Goal: Find contact information: Find contact information

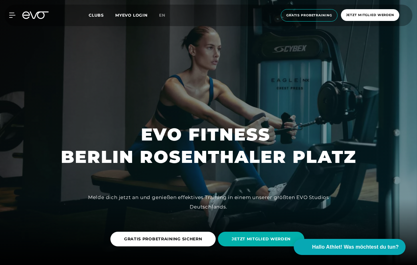
click at [302, 15] on span "Gratis Probetraining" at bounding box center [310, 15] width 46 height 5
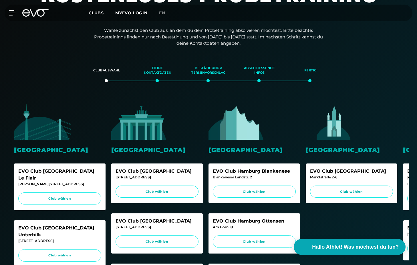
scroll to position [87, 0]
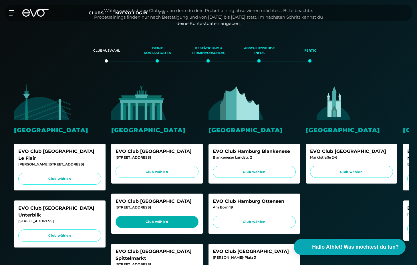
click at [169, 219] on span "Club wählen" at bounding box center [157, 221] width 72 height 5
click at [161, 220] on span "Club wählen" at bounding box center [157, 221] width 72 height 5
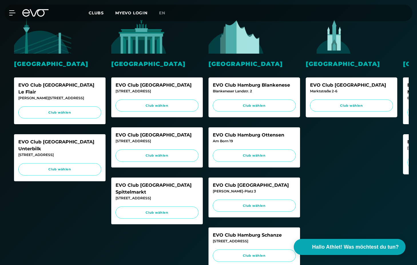
scroll to position [156, 0]
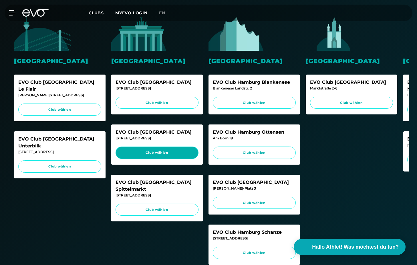
click at [176, 152] on span "Club wählen" at bounding box center [157, 152] width 72 height 5
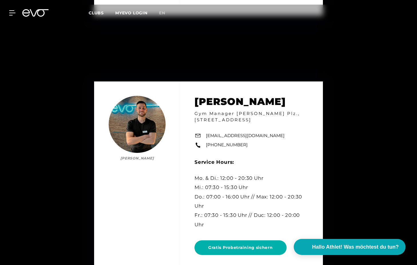
scroll to position [2072, 0]
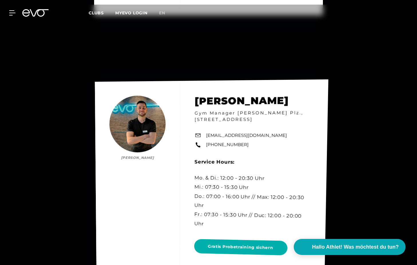
click at [275, 135] on div "[PERSON_NAME] [PERSON_NAME] Gym Manager [PERSON_NAME] Plz., [STREET_ADDRESS][GE…" at bounding box center [212, 176] width 234 height 195
click at [283, 137] on div "[PERSON_NAME] [PERSON_NAME] Gym Manager [PERSON_NAME] Plz., [STREET_ADDRESS][GE…" at bounding box center [212, 176] width 234 height 195
drag, startPoint x: 206, startPoint y: 136, endPoint x: 275, endPoint y: 136, distance: 69.0
click at [275, 136] on div "[PERSON_NAME] [PERSON_NAME] Gym Manager [PERSON_NAME] Plz., [STREET_ADDRESS][GE…" at bounding box center [212, 176] width 234 height 195
click at [280, 136] on div "[PERSON_NAME] [PERSON_NAME] Gym Manager [PERSON_NAME] Plz., [STREET_ADDRESS][GE…" at bounding box center [212, 176] width 234 height 195
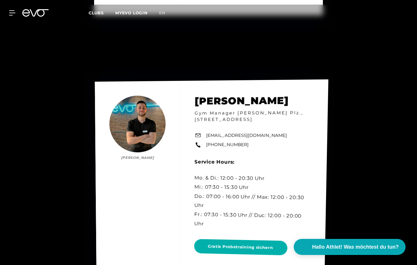
drag, startPoint x: 280, startPoint y: 135, endPoint x: 275, endPoint y: 135, distance: 5.2
click at [275, 135] on div "[PERSON_NAME] [PERSON_NAME] Gym Manager [PERSON_NAME] Plz., [STREET_ADDRESS][GE…" at bounding box center [212, 176] width 234 height 195
copy div "[PERSON_NAME] [PERSON_NAME] Gym Manager [PERSON_NAME] Plz., [STREET_ADDRESS][GE…"
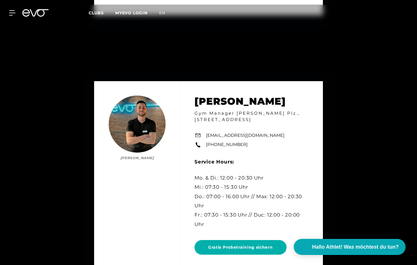
click at [312, 67] on div "[PERSON_NAME] [PERSON_NAME] Gym Manager [PERSON_NAME] Plz., [STREET_ADDRESS][GE…" at bounding box center [208, 177] width 417 height 265
click at [11, 15] on icon at bounding box center [13, 13] width 8 height 5
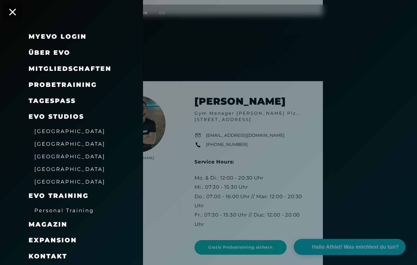
click at [47, 143] on span "[GEOGRAPHIC_DATA]" at bounding box center [69, 144] width 71 height 6
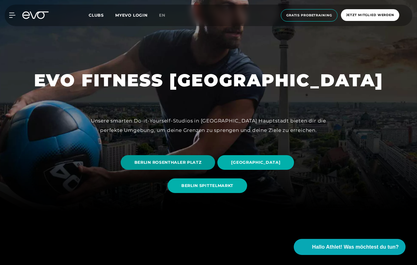
scroll to position [60, 0]
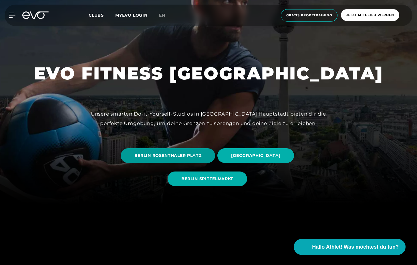
click at [155, 155] on span "BERLIN ROSENTHALER PLATZ" at bounding box center [168, 155] width 67 height 6
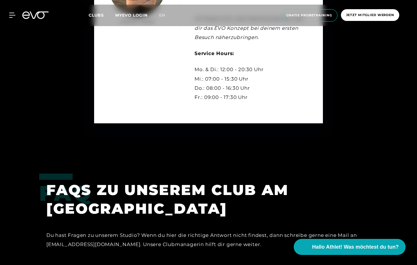
scroll to position [1900, 0]
